Goal: Task Accomplishment & Management: Complete application form

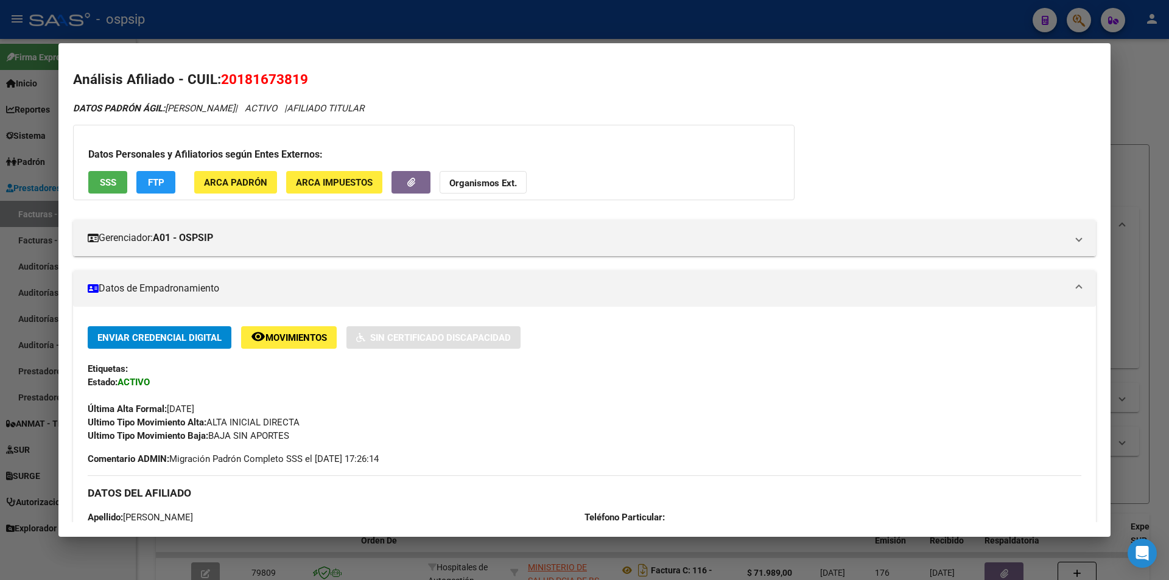
scroll to position [91, 0]
click at [302, 29] on div at bounding box center [584, 290] width 1169 height 580
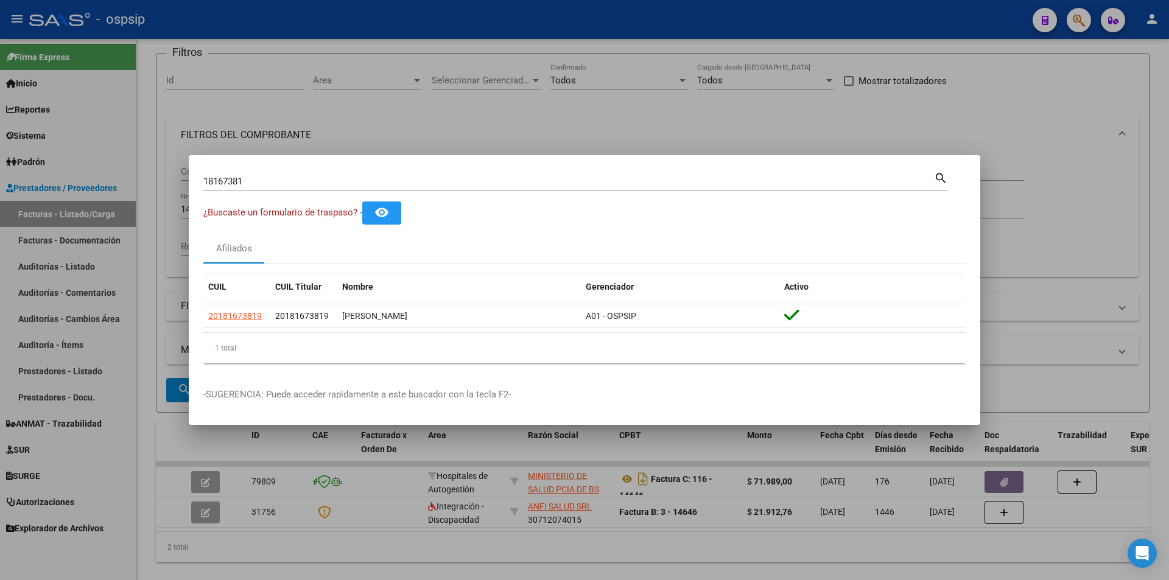
click at [302, 28] on div at bounding box center [584, 290] width 1169 height 580
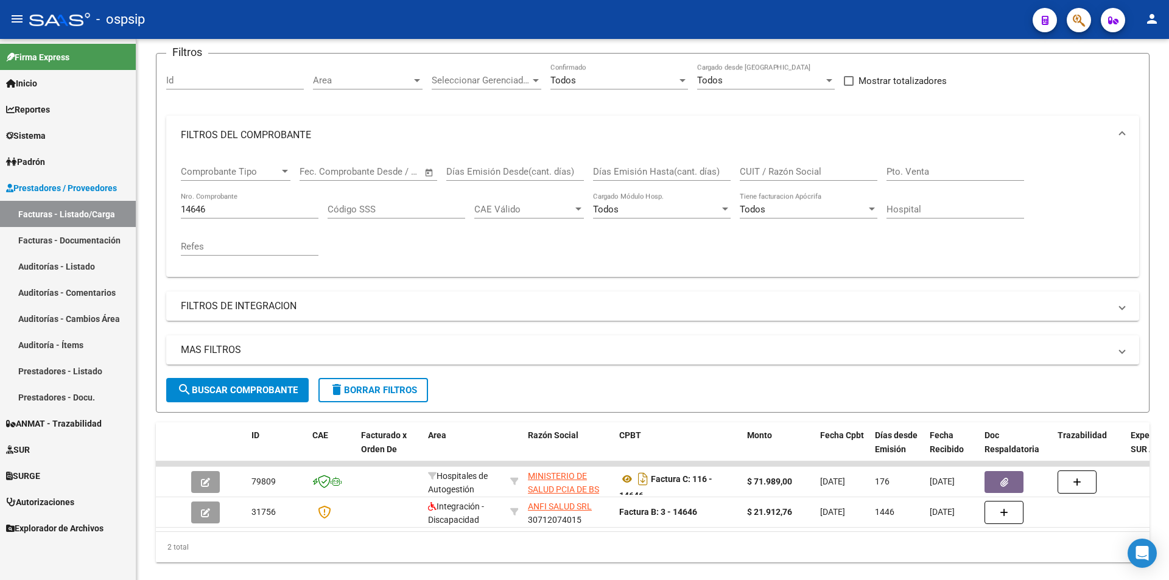
drag, startPoint x: 226, startPoint y: 211, endPoint x: 89, endPoint y: 215, distance: 136.4
click at [89, 215] on mat-sidenav-container "Firma Express Inicio Calendario SSS Instructivos Contacto OS Reportes Egresos D…" at bounding box center [584, 309] width 1169 height 541
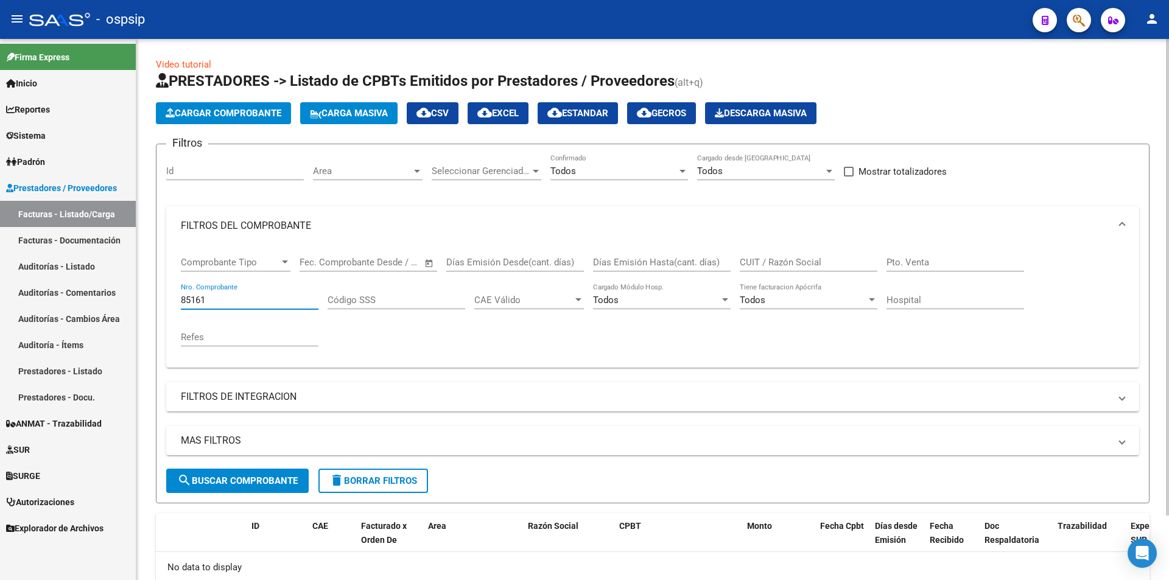
scroll to position [0, 0]
type input "85161"
click at [212, 113] on span "Cargar Comprobante" at bounding box center [224, 113] width 116 height 11
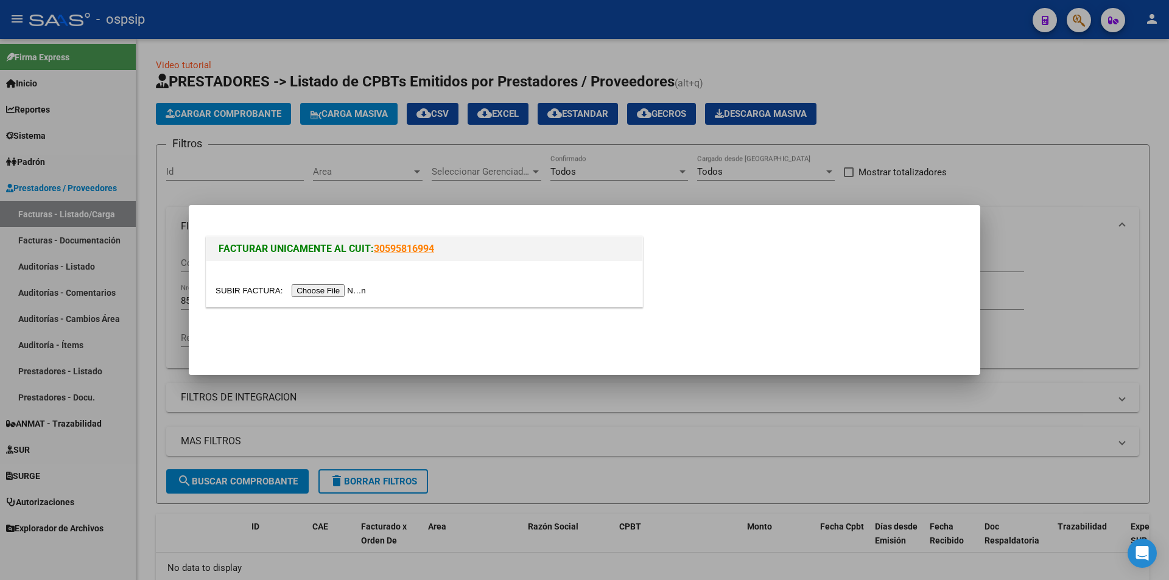
click at [321, 295] on input "file" at bounding box center [292, 290] width 154 height 13
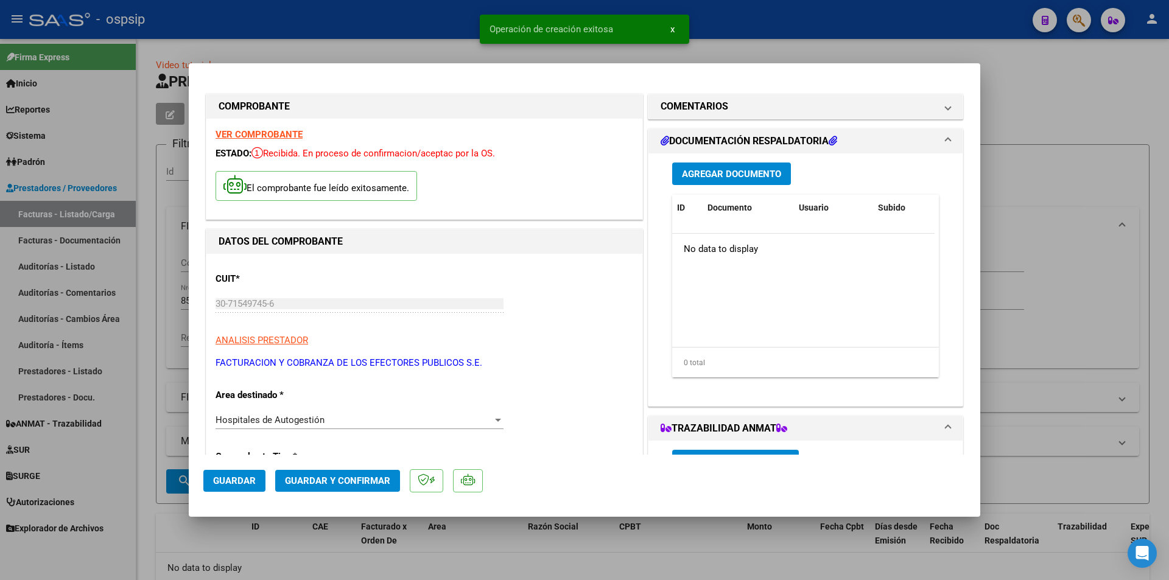
click at [238, 477] on span "Guardar" at bounding box center [234, 480] width 43 height 11
click at [1045, 116] on div at bounding box center [584, 290] width 1169 height 580
type input "$ 0,00"
